Goal: Task Accomplishment & Management: Use online tool/utility

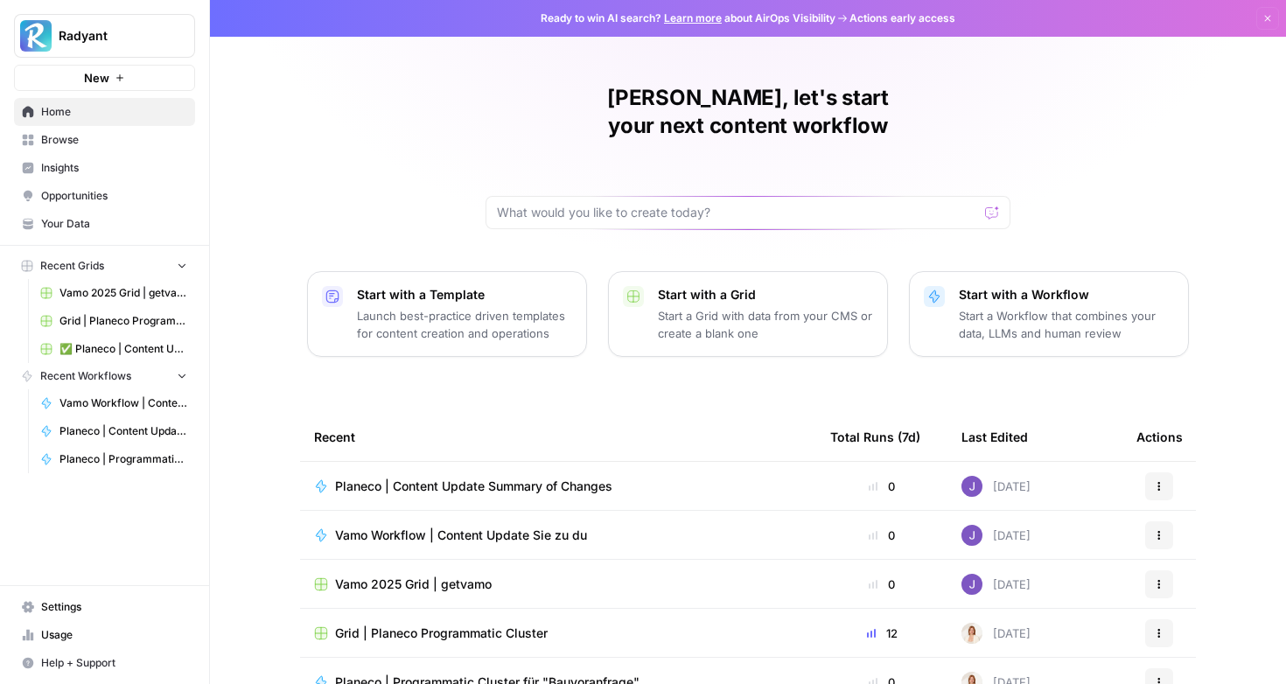
click at [117, 457] on span "Planeco | Programmatic Cluster für "Bauvoranfrage"" at bounding box center [124, 460] width 128 height 16
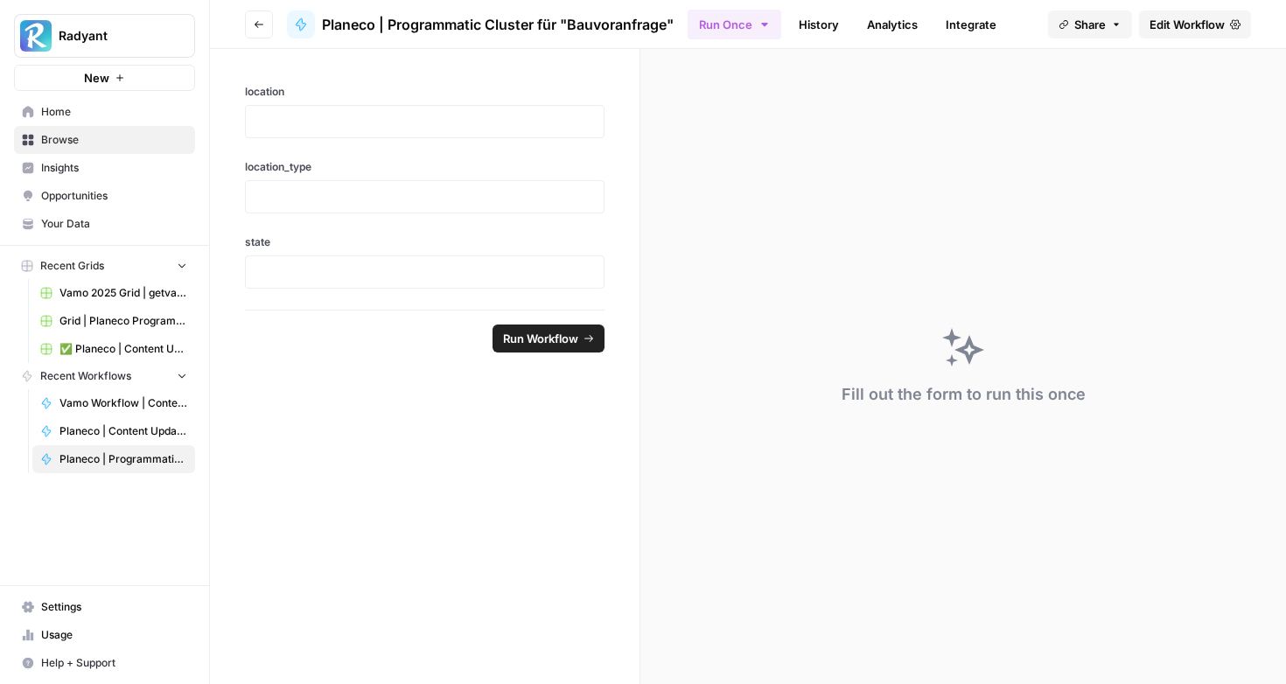
click at [1170, 26] on span "Edit Workflow" at bounding box center [1187, 25] width 75 height 18
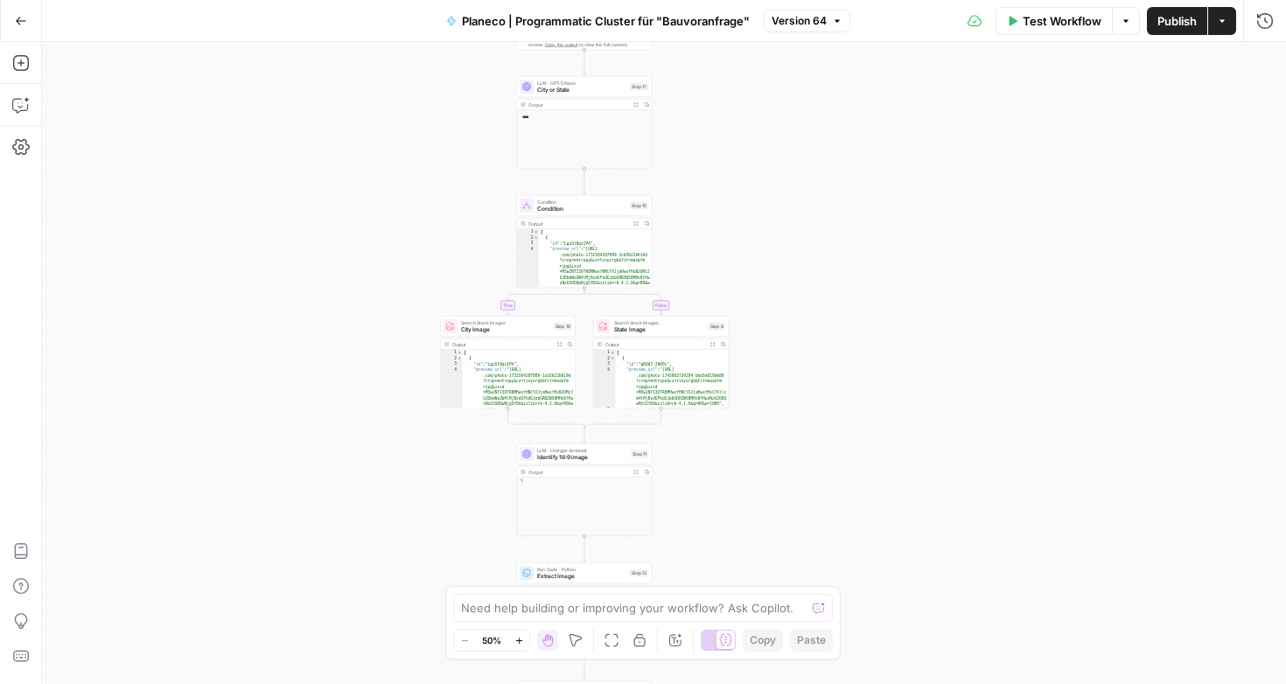
click at [711, 642] on div at bounding box center [718, 640] width 35 height 21
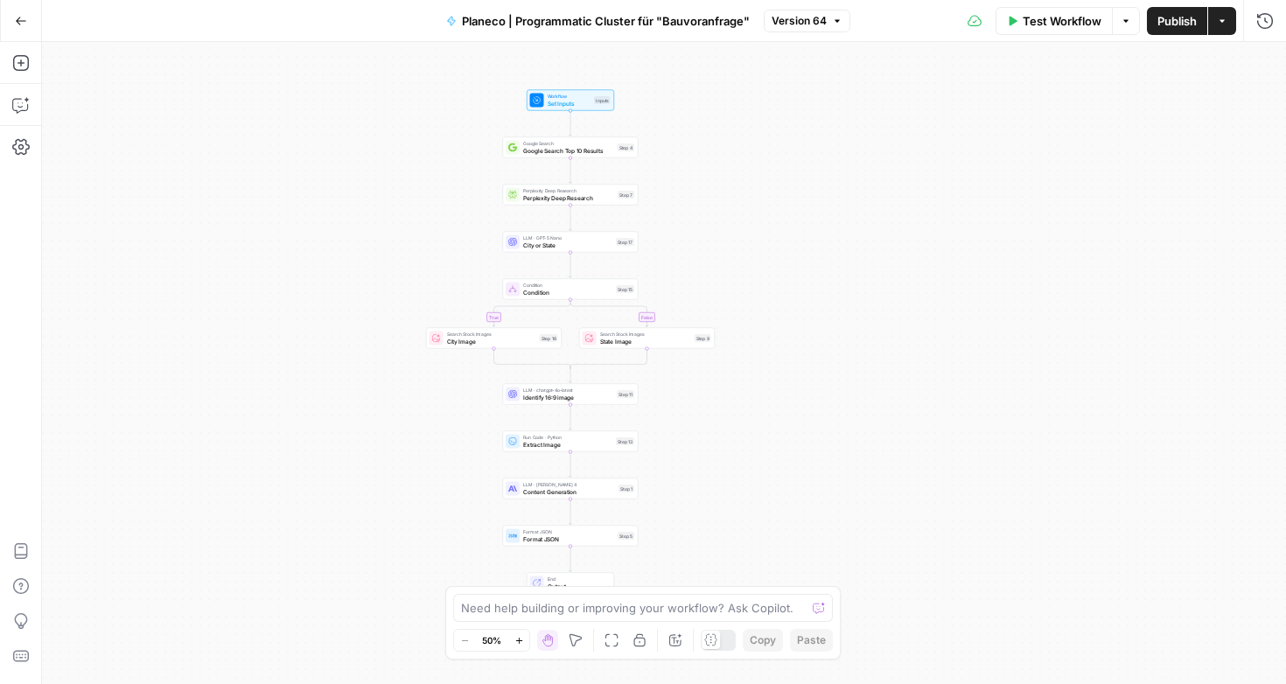
click at [23, 31] on button "Go Back" at bounding box center [21, 21] width 32 height 32
